Goal: Navigation & Orientation: Find specific page/section

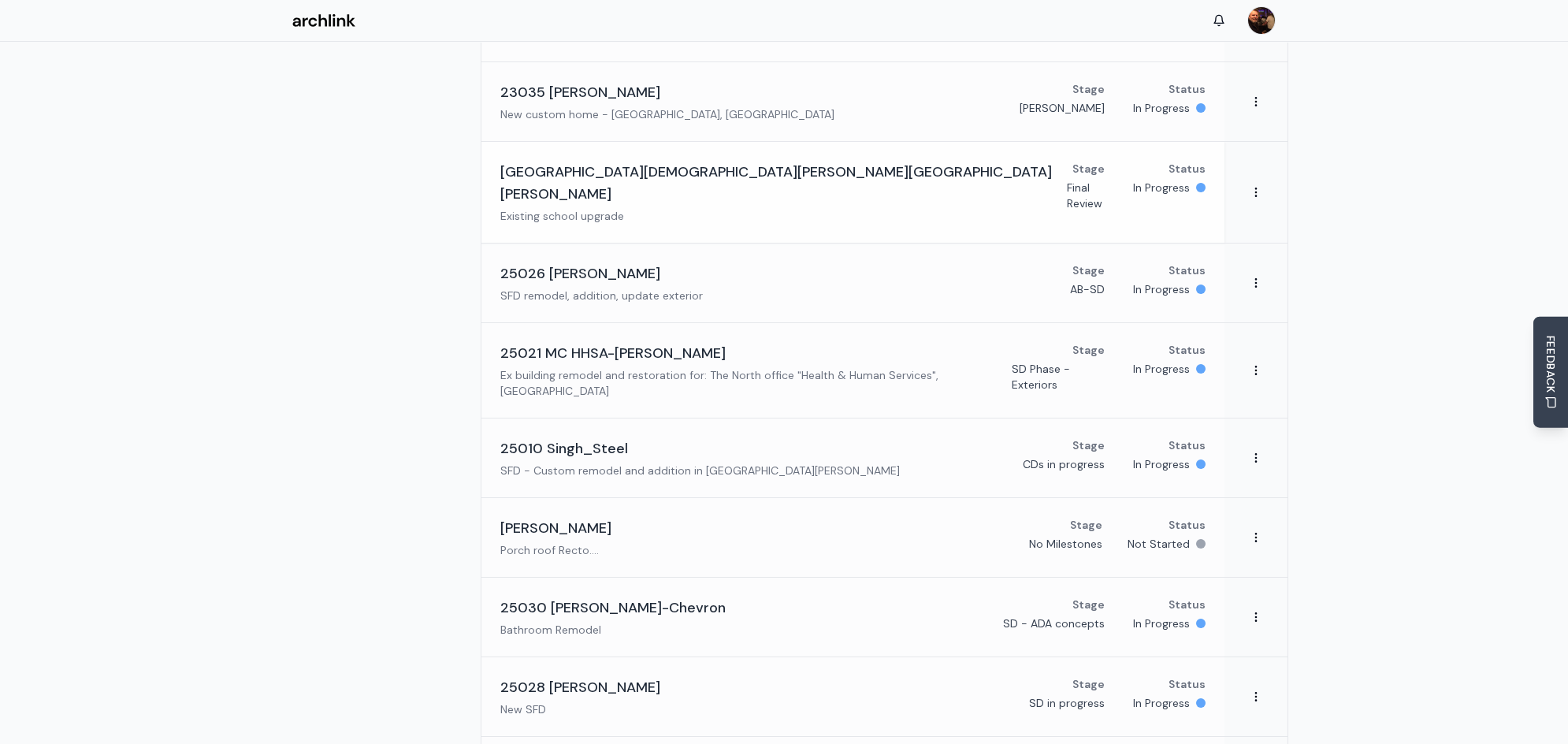
scroll to position [405, 0]
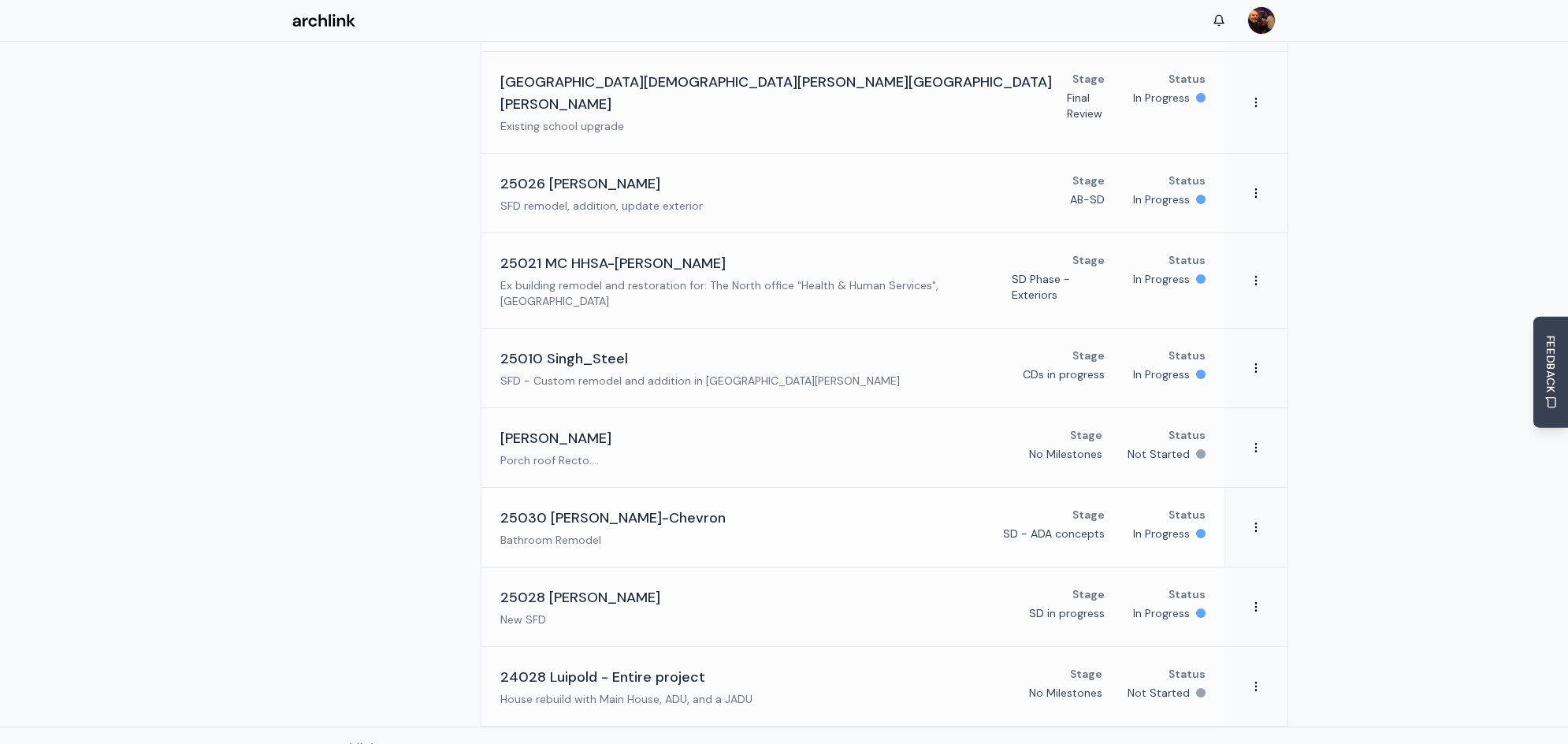
click at [664, 507] on h3 "25030 [PERSON_NAME]-Chevron" at bounding box center [613, 517] width 226 height 22
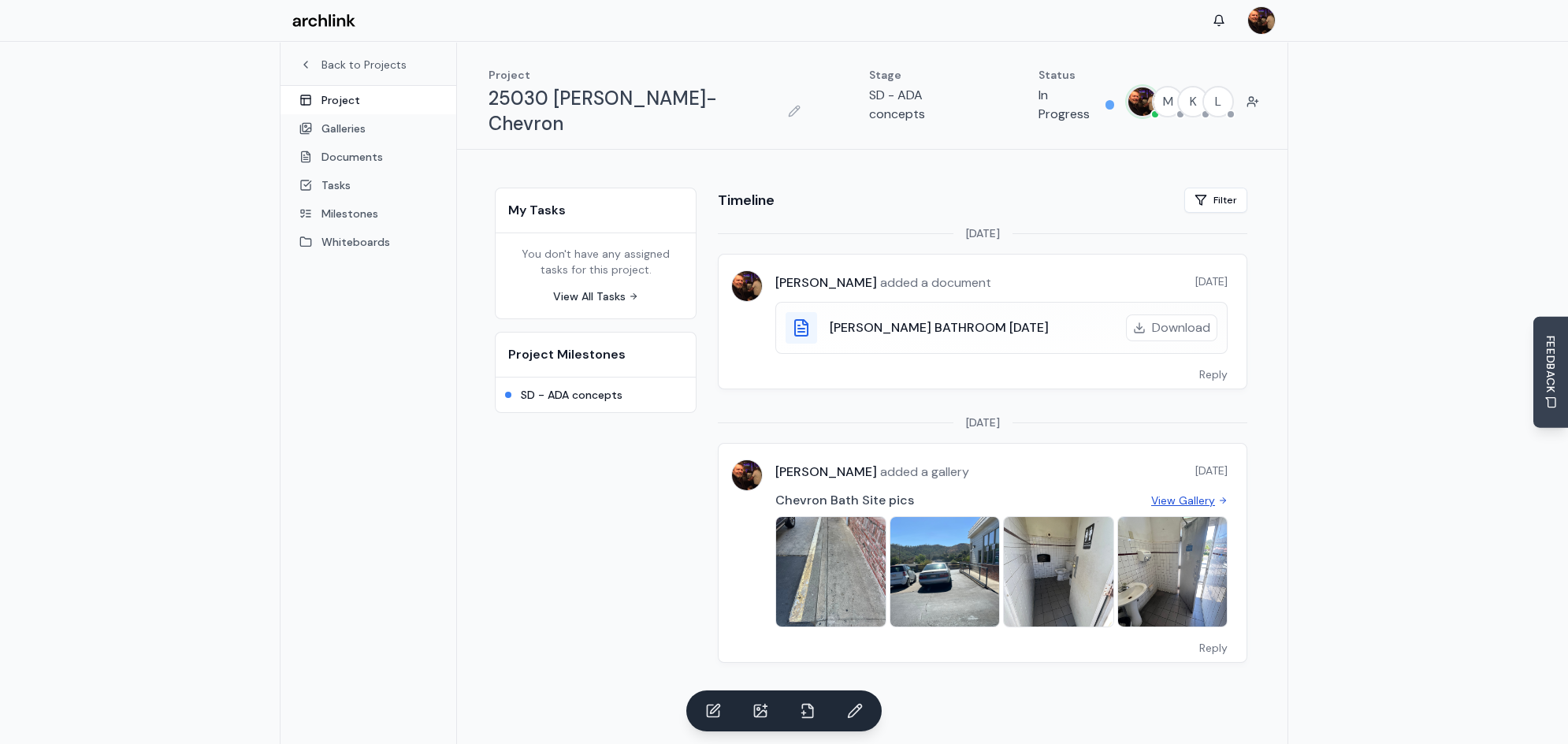
click at [1192, 493] on link "View Gallery" at bounding box center [1189, 501] width 76 height 16
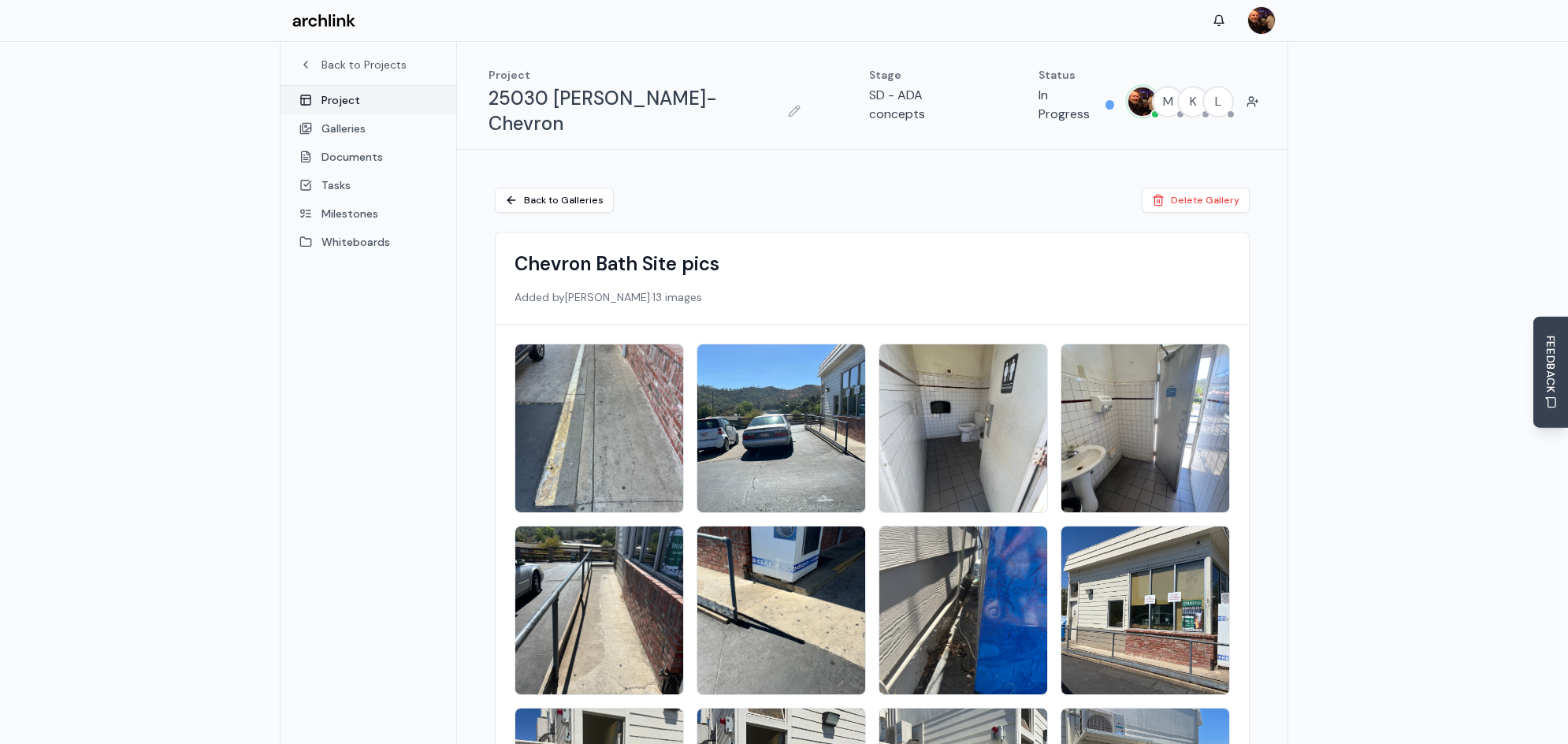
click at [344, 102] on link "Project" at bounding box center [369, 100] width 176 height 29
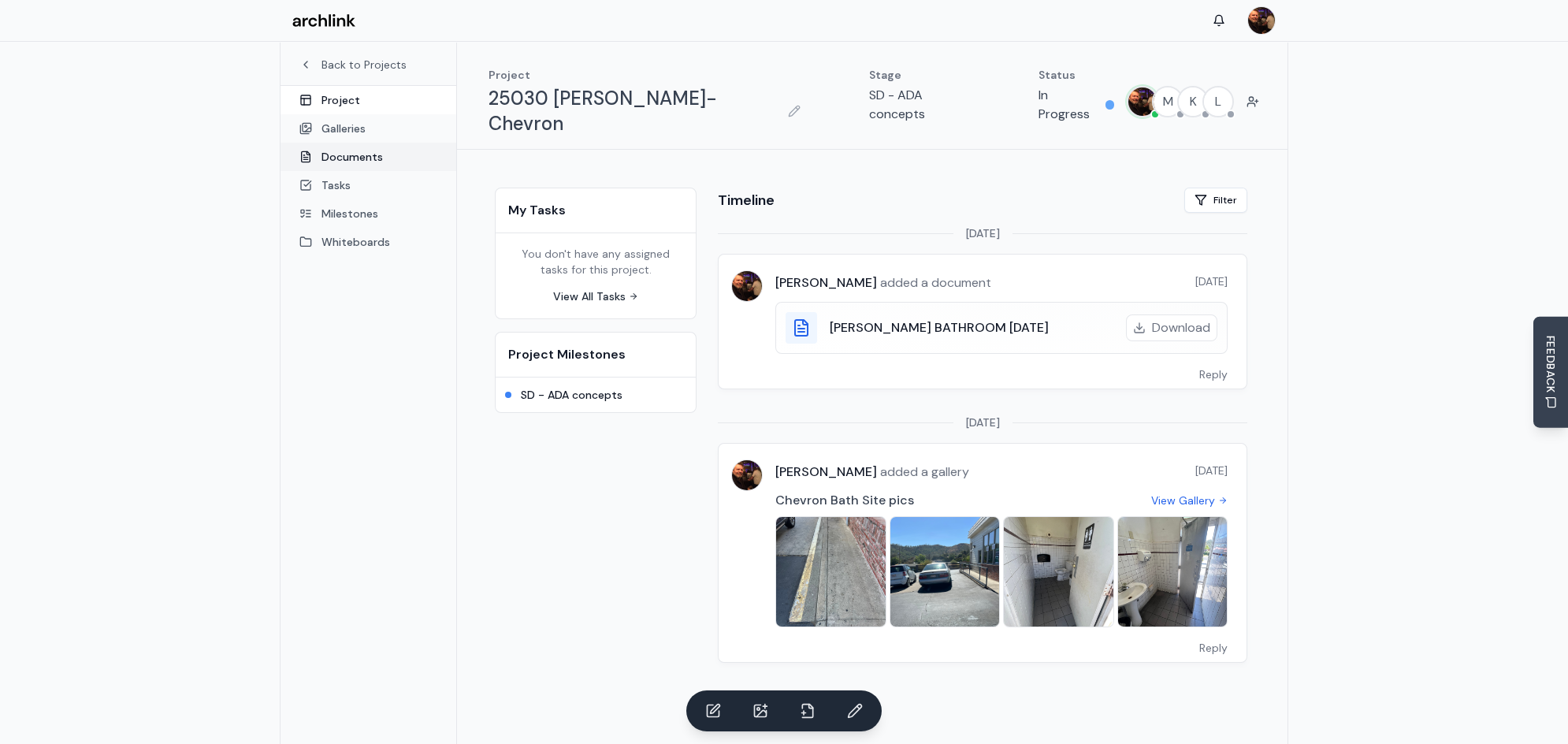
click at [358, 158] on link "Documents" at bounding box center [369, 156] width 176 height 29
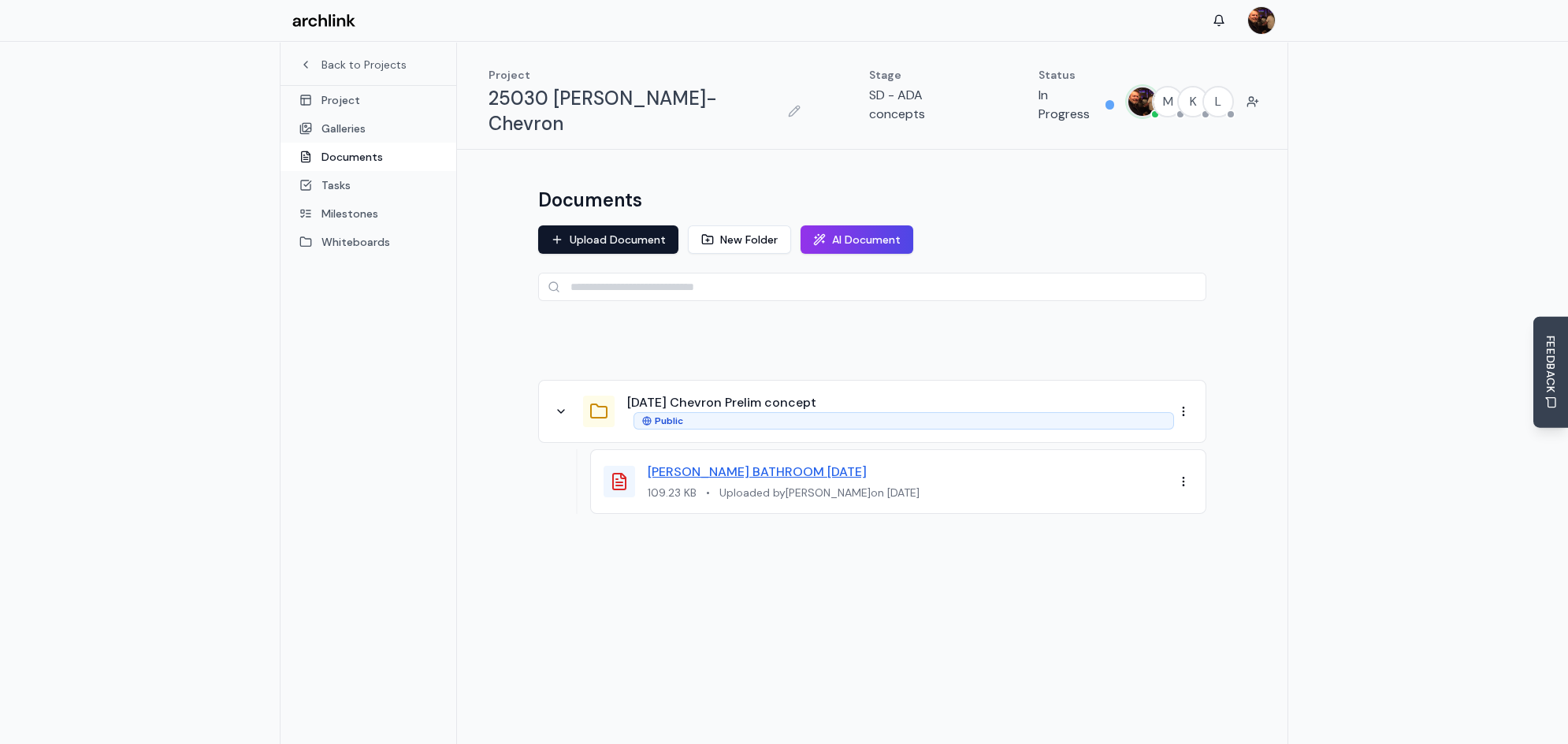
click at [784, 463] on link "[PERSON_NAME] BATHROOM [DATE]" at bounding box center [757, 471] width 219 height 17
